Goal: Navigation & Orientation: Find specific page/section

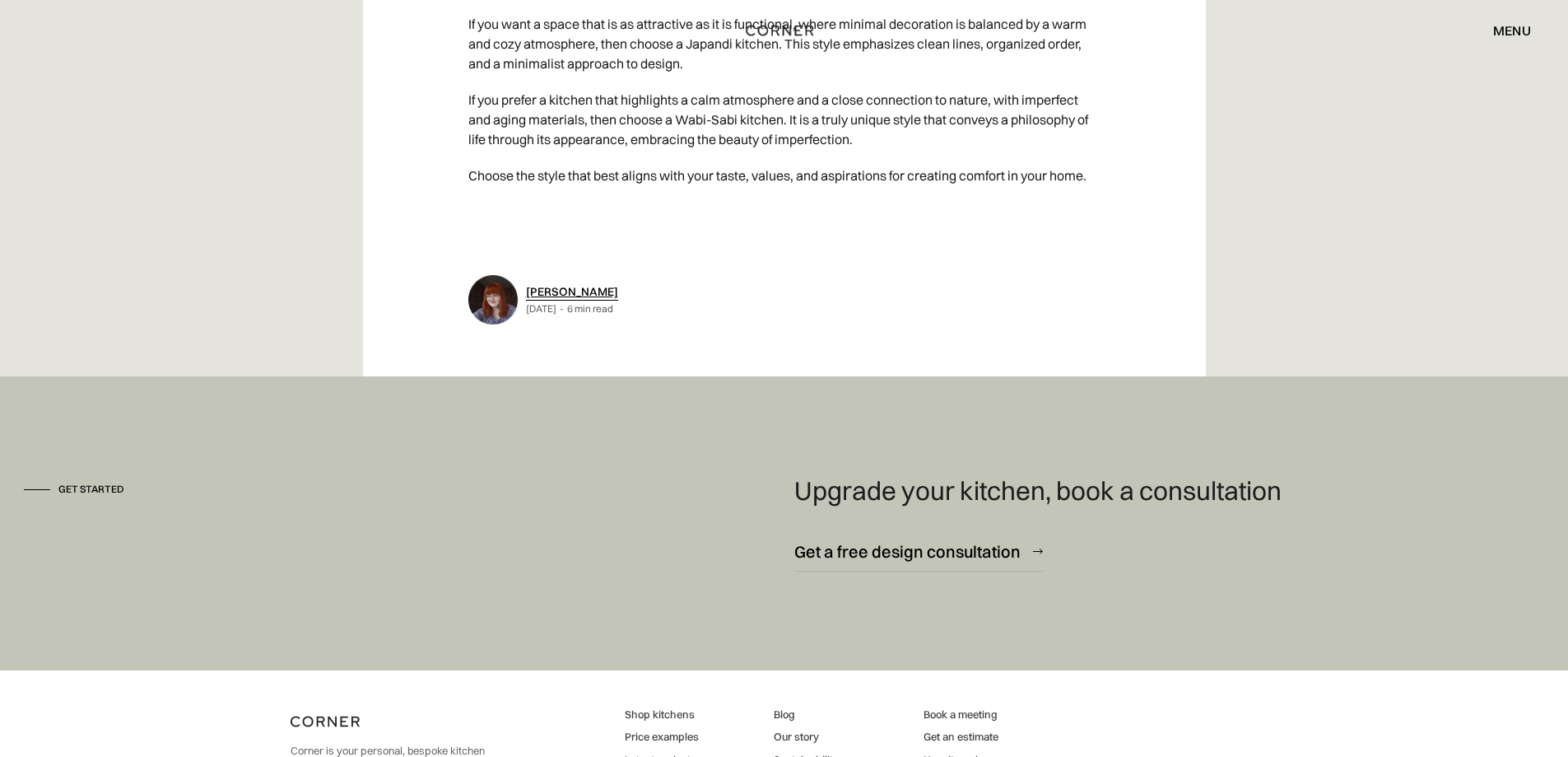
scroll to position [8942, 0]
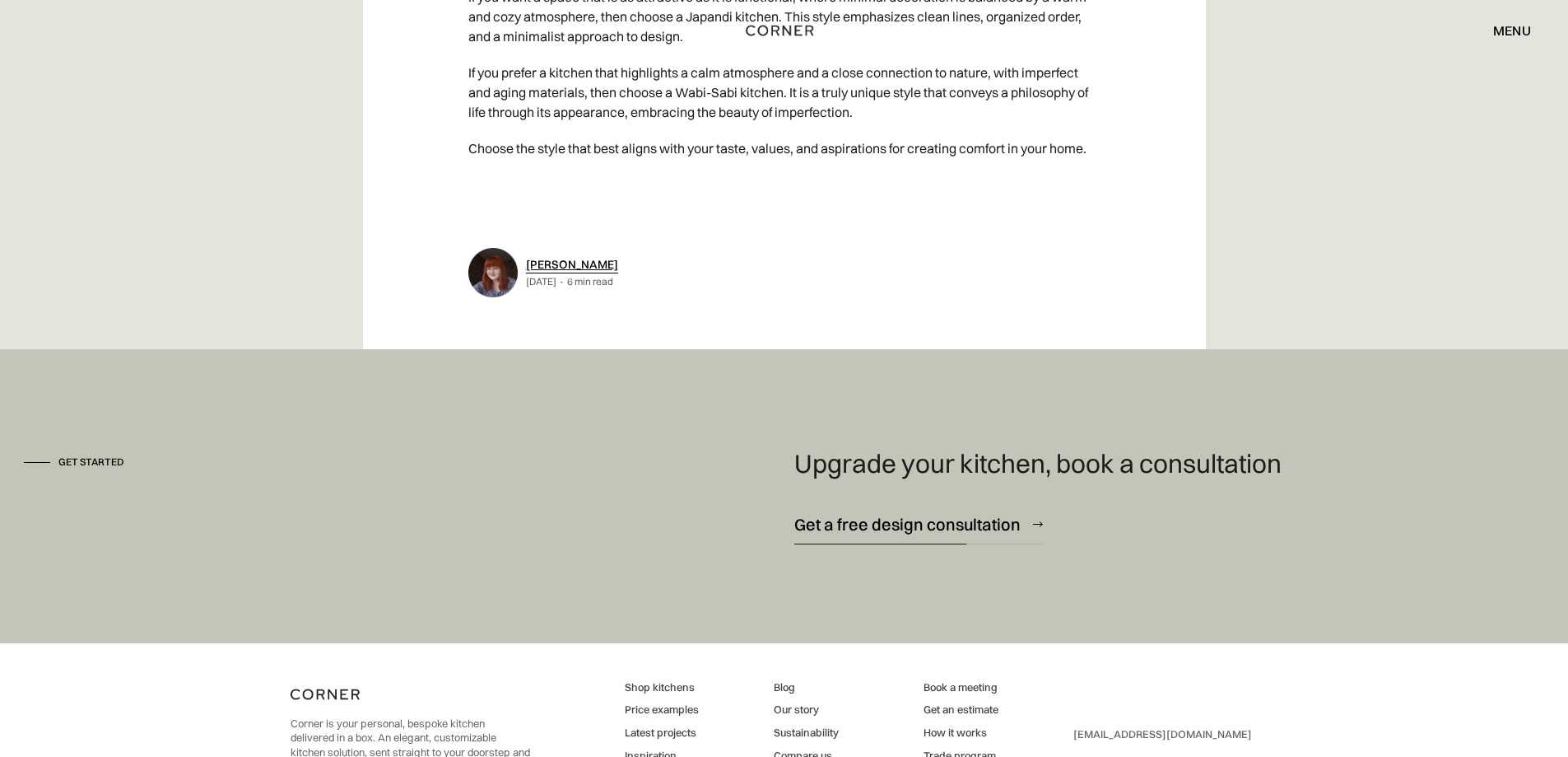
click at [909, 513] on div "Get a free design consultation" at bounding box center [907, 524] width 226 height 22
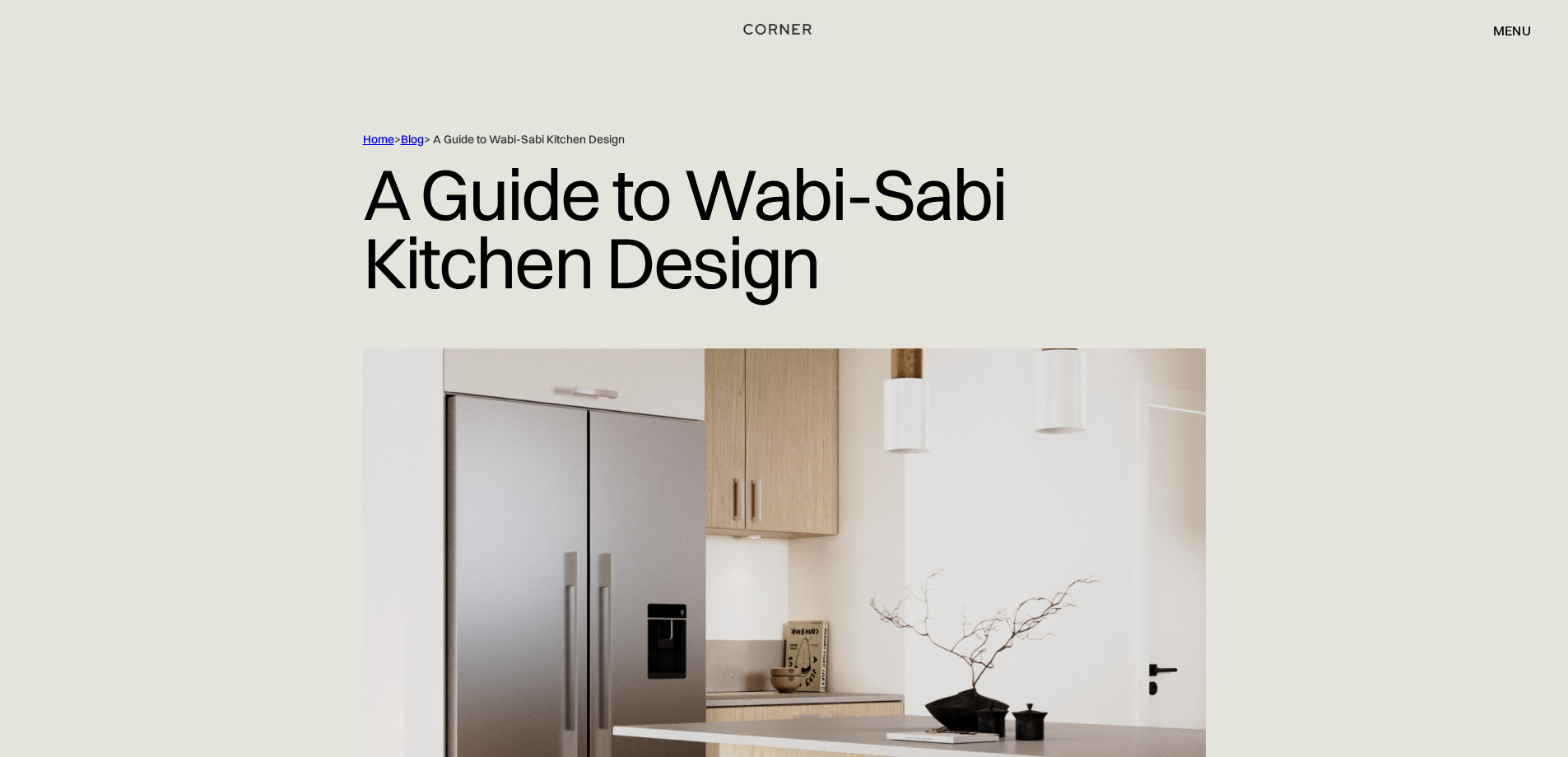
click at [773, 30] on img "home" at bounding box center [777, 29] width 67 height 21
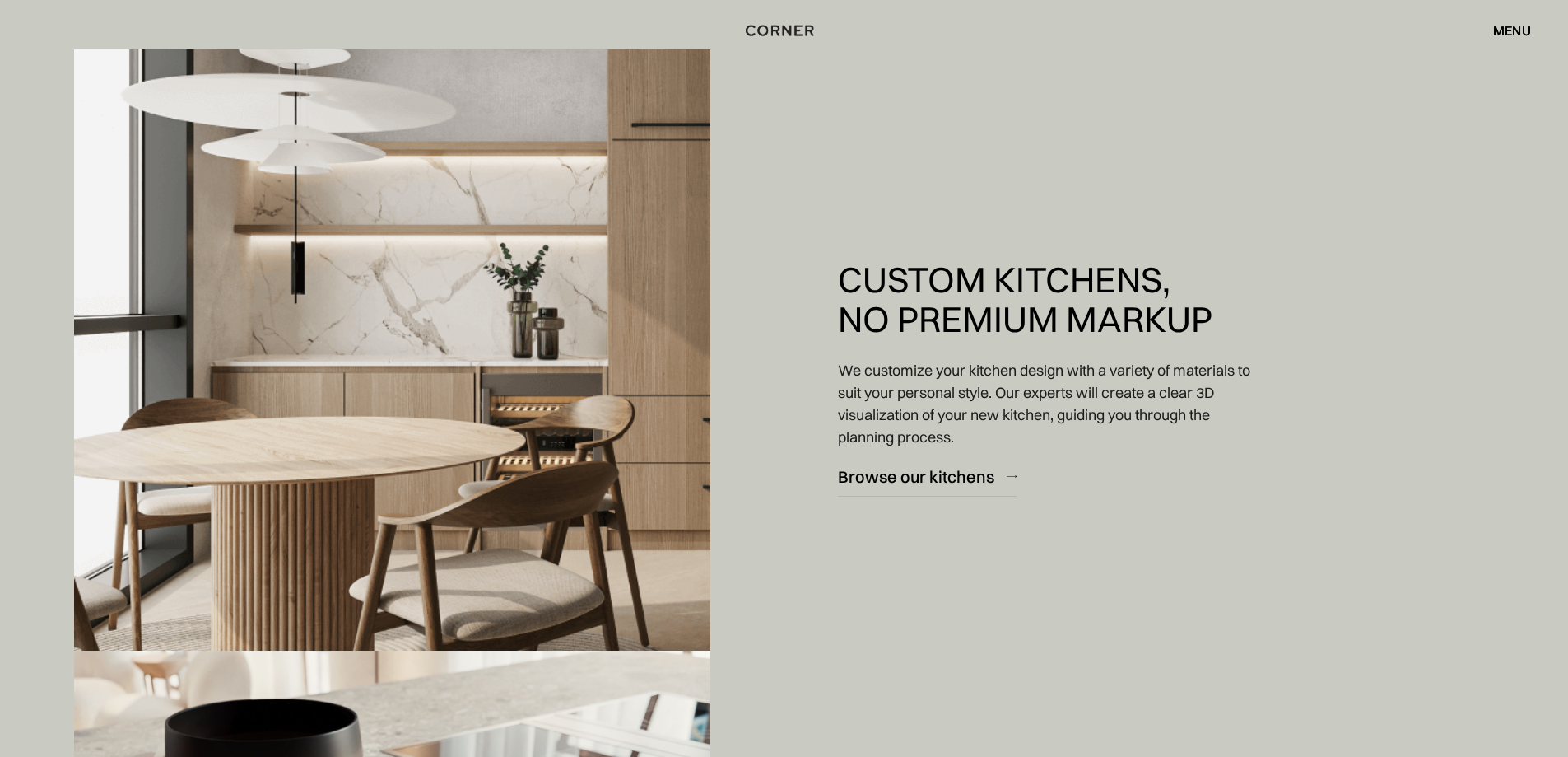
scroll to position [1483, 0]
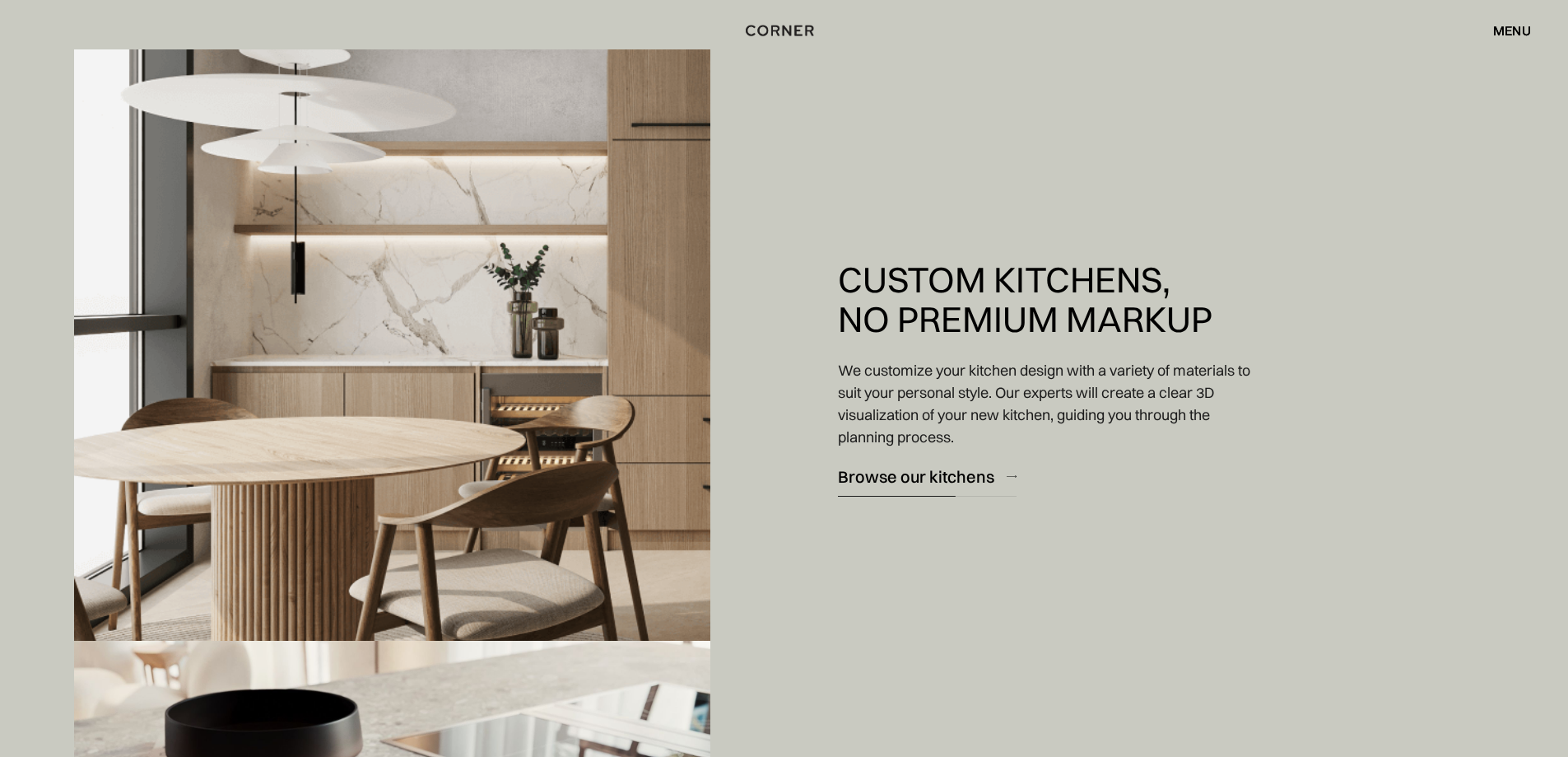
click at [953, 473] on div "Browse our kitchens" at bounding box center [916, 476] width 156 height 22
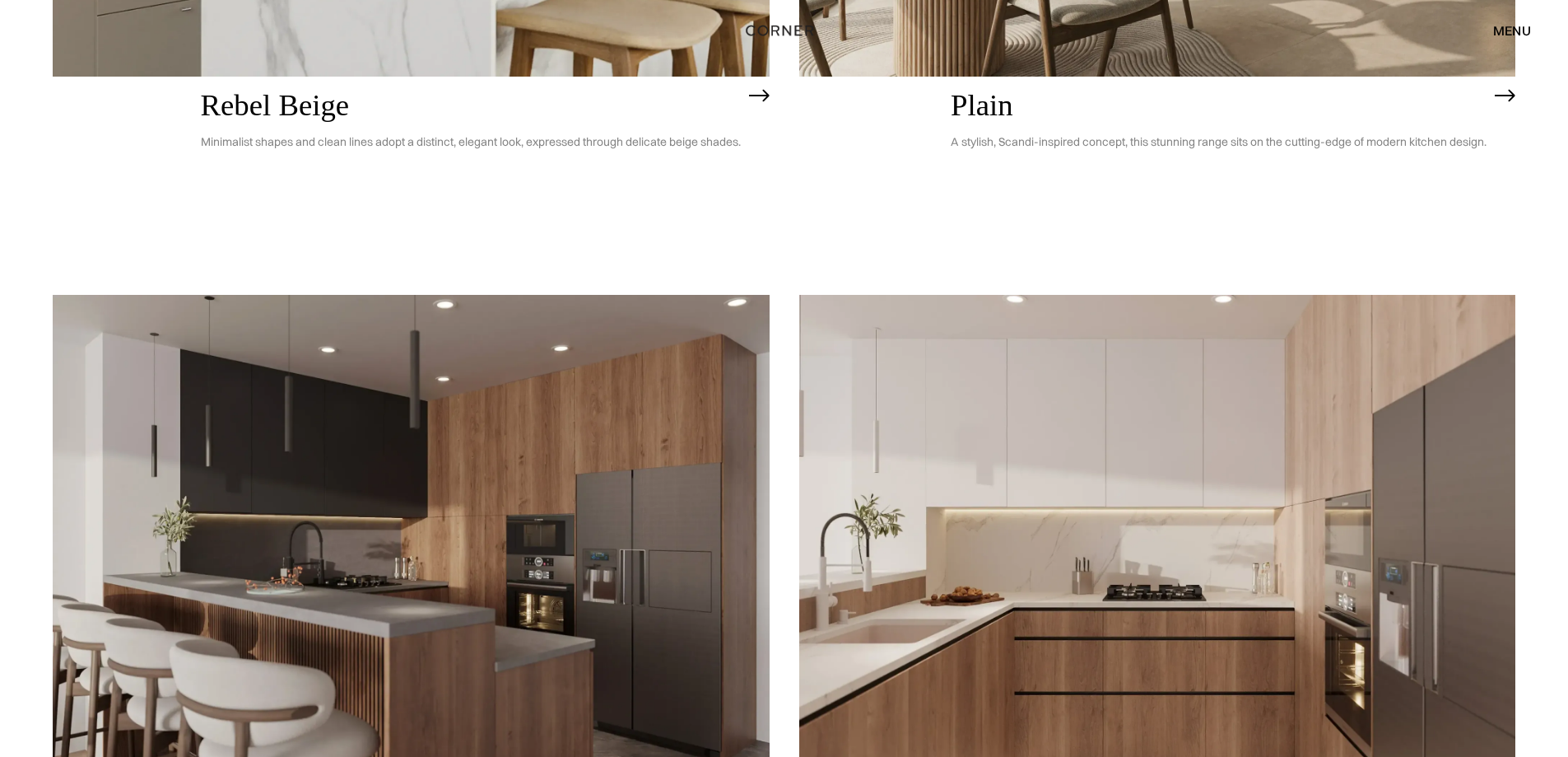
scroll to position [4758, 0]
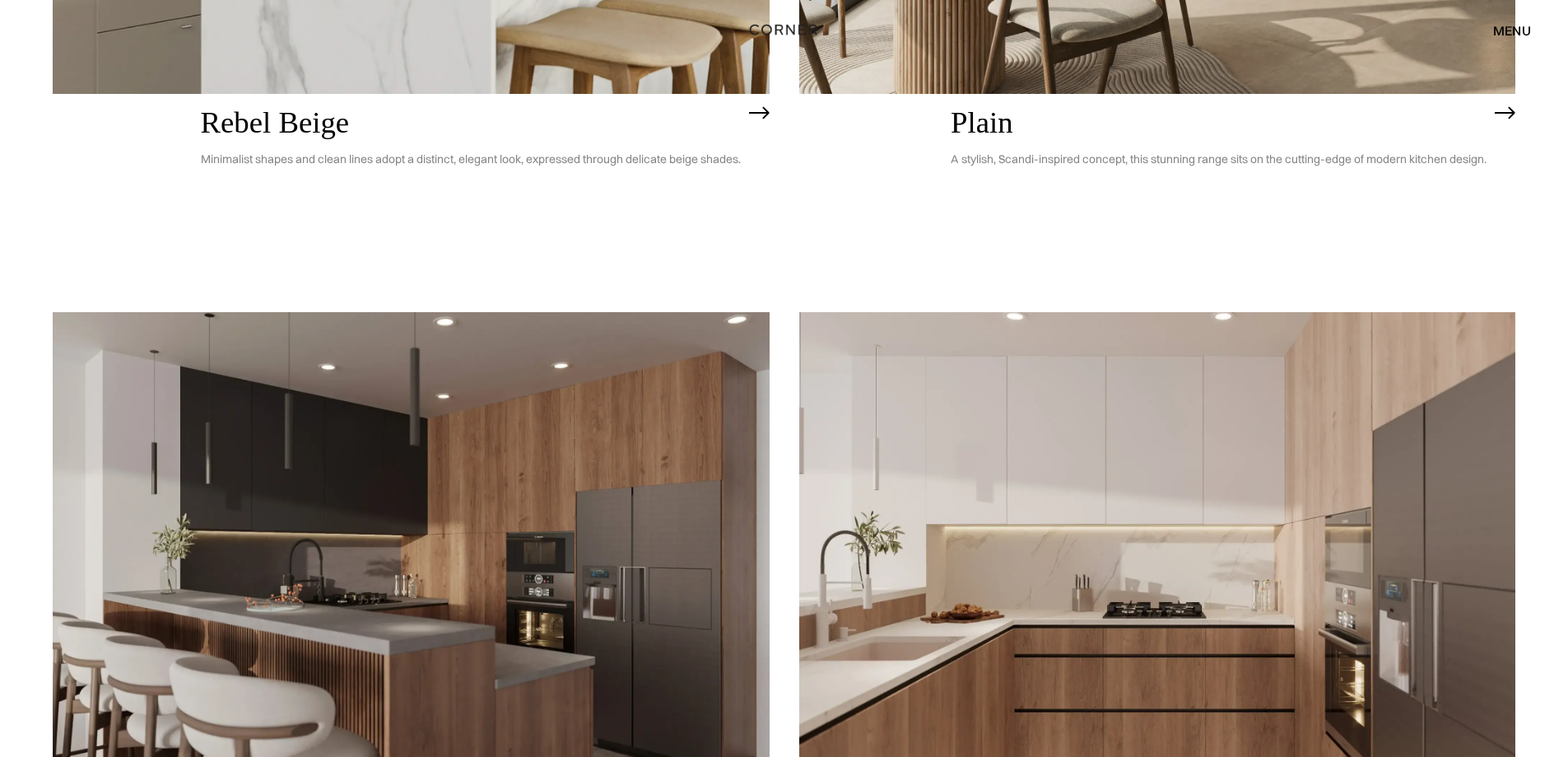
click at [790, 29] on img "home" at bounding box center [784, 29] width 67 height 21
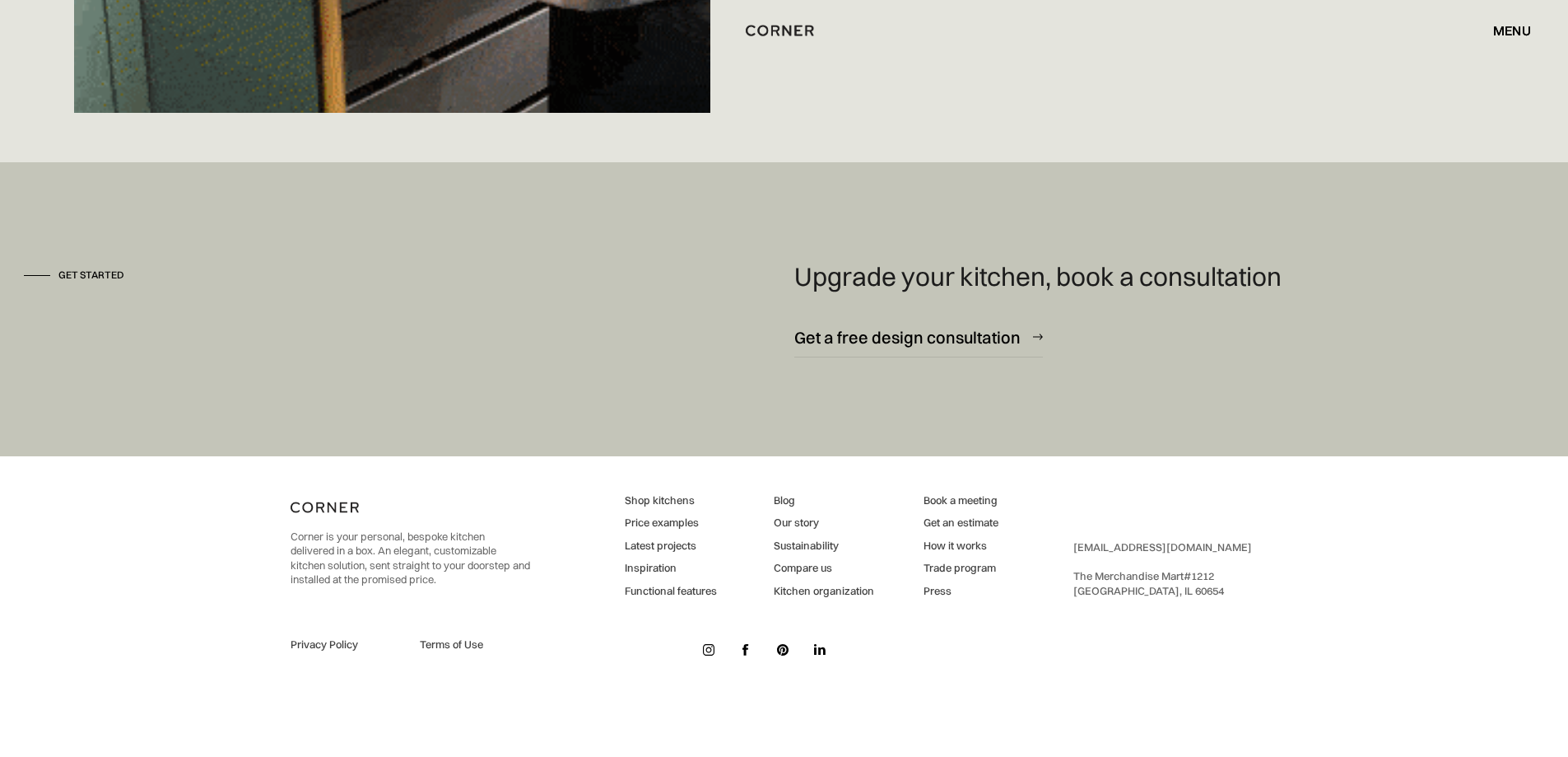
scroll to position [12332, 0]
